Goal: Information Seeking & Learning: Learn about a topic

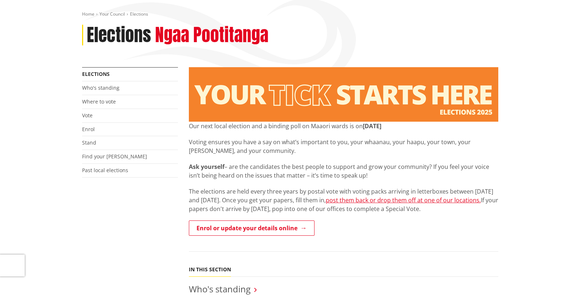
scroll to position [73, 0]
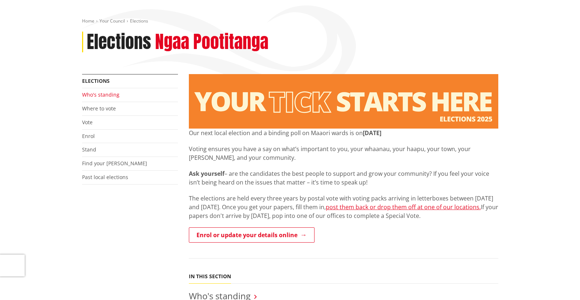
click at [103, 94] on link "Who's standing" at bounding box center [100, 94] width 37 height 7
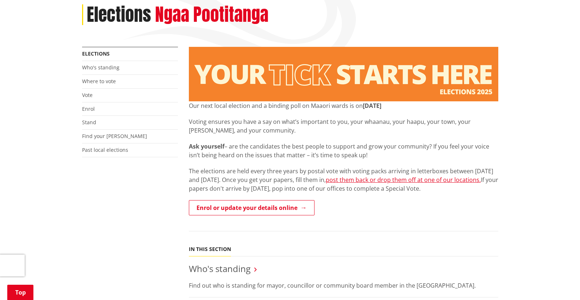
scroll to position [157, 0]
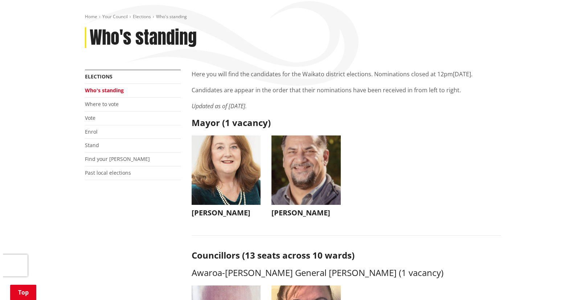
scroll to position [84, 0]
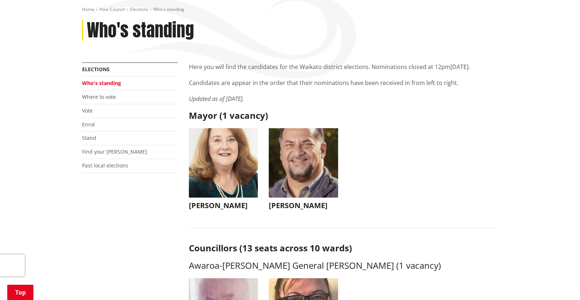
click at [228, 154] on img "button" at bounding box center [223, 162] width 69 height 69
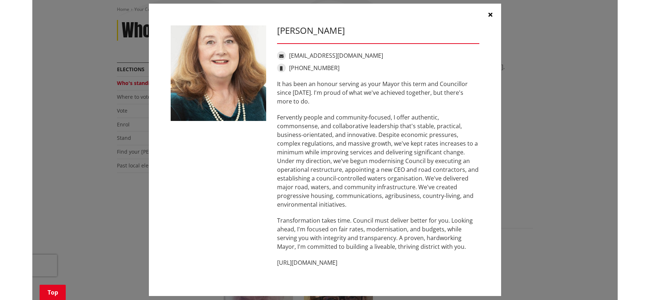
scroll to position [14, 0]
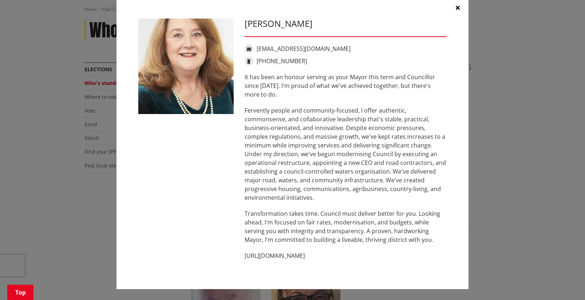
drag, startPoint x: 322, startPoint y: 257, endPoint x: 240, endPoint y: 252, distance: 82.6
click at [240, 252] on div "[PERSON_NAME] [EMAIL_ADDRESS][DOMAIN_NAME] [PHONE_NUMBER] It has been an honour…" at bounding box center [345, 143] width 213 height 249
copy p "[URL][DOMAIN_NAME]"
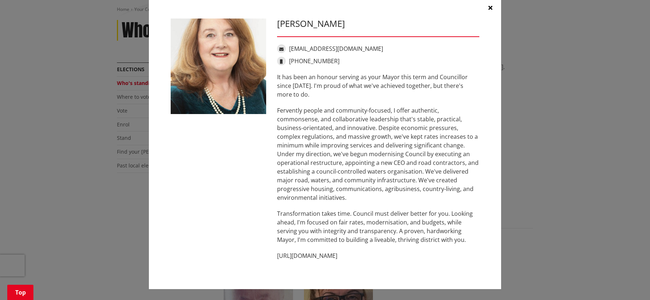
click at [490, 7] on button "button" at bounding box center [490, 8] width 22 height 22
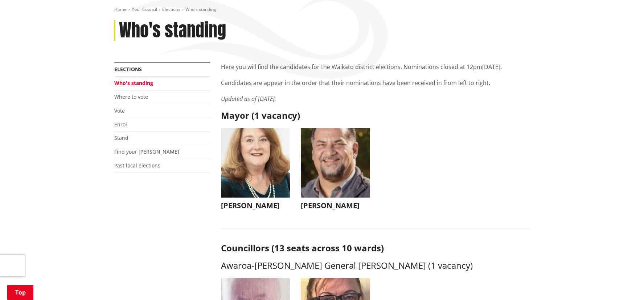
click at [345, 150] on img "button" at bounding box center [335, 162] width 69 height 69
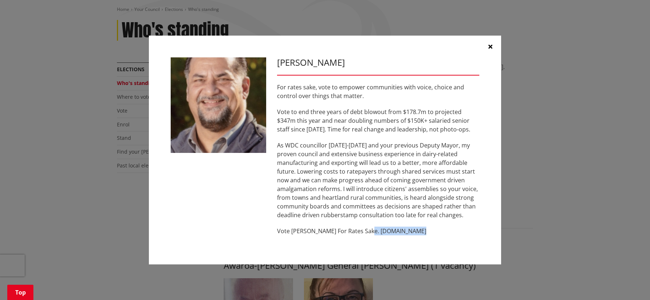
drag, startPoint x: 415, startPoint y: 231, endPoint x: 364, endPoint y: 228, distance: 50.9
click at [364, 228] on p "Vote [PERSON_NAME] For Rates Sake. [DOMAIN_NAME]" at bounding box center [378, 231] width 202 height 9
copy p "[DOMAIN_NAME]"
